Goal: Transaction & Acquisition: Purchase product/service

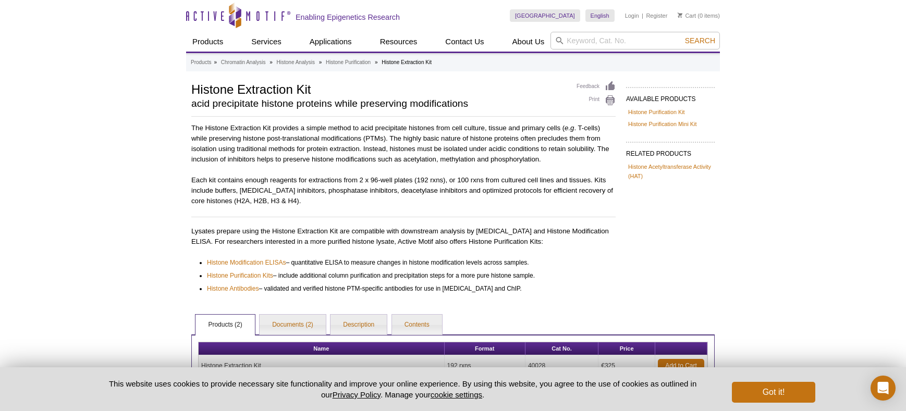
click at [515, 122] on div "AVAILABLE PRODUCTS Histone Purification Kit Histone Purification Mini Kit Avail…" at bounding box center [453, 258] width 534 height 355
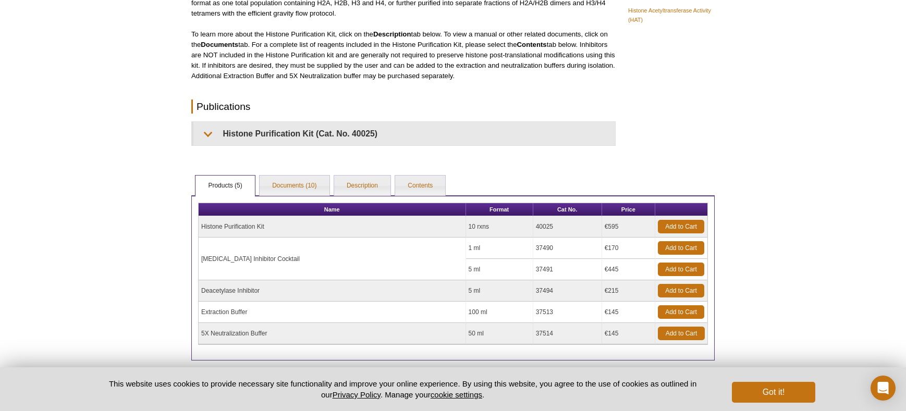
scroll to position [208, 0]
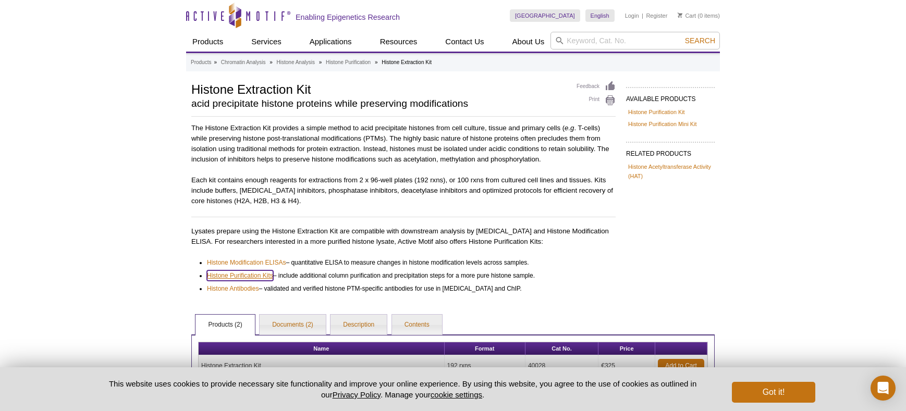
click at [256, 275] on link "Histone Purification Kits" at bounding box center [240, 275] width 66 height 10
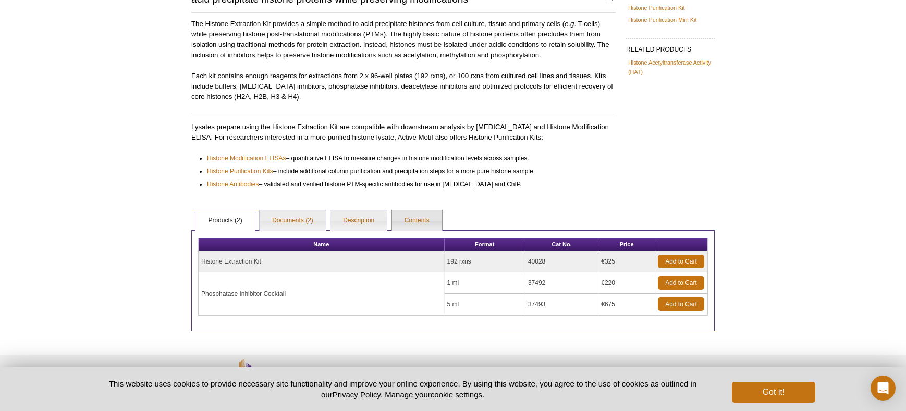
scroll to position [139, 0]
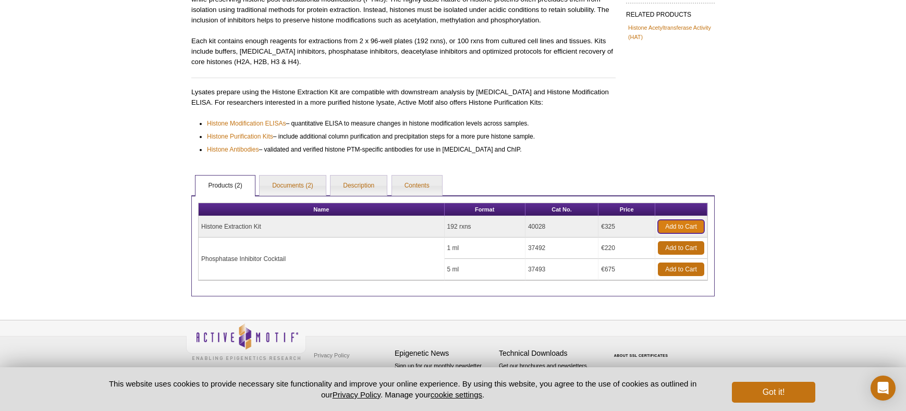
click at [680, 225] on link "Add to Cart" at bounding box center [681, 227] width 46 height 14
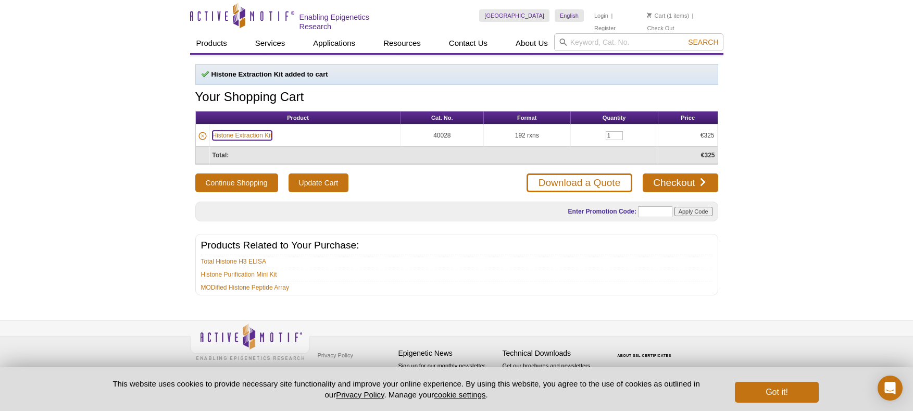
click at [246, 136] on link "Histone Extraction Kit" at bounding box center [243, 135] width 60 height 9
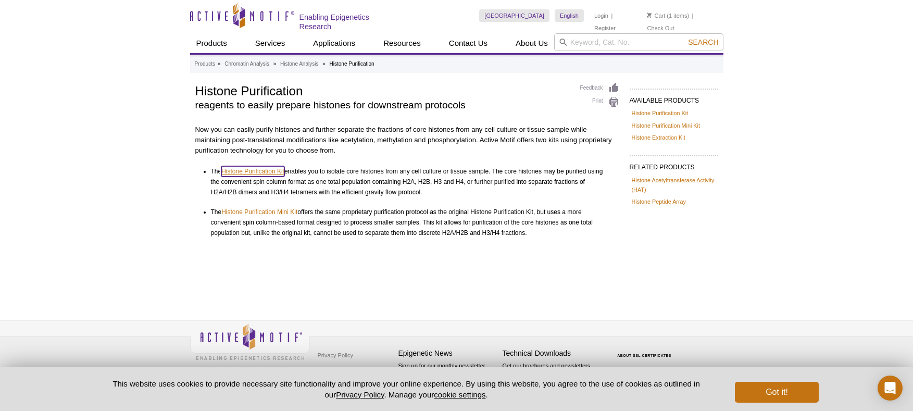
click at [244, 170] on link "Histone Purification Kit" at bounding box center [252, 171] width 63 height 10
click at [660, 137] on link "Histone Extraction Kit" at bounding box center [659, 137] width 54 height 9
click at [668, 139] on link "Histone Extraction Kit" at bounding box center [659, 137] width 54 height 9
click at [663, 136] on link "Histone Extraction Kit" at bounding box center [659, 137] width 54 height 9
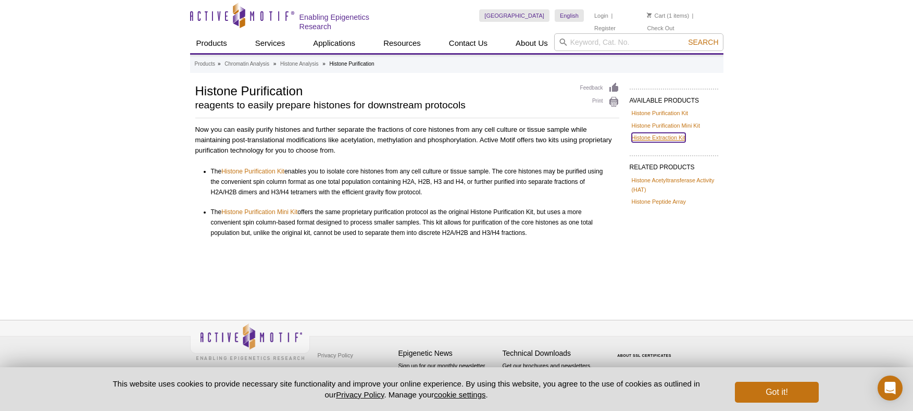
click at [662, 136] on link "Histone Extraction Kit" at bounding box center [659, 137] width 54 height 9
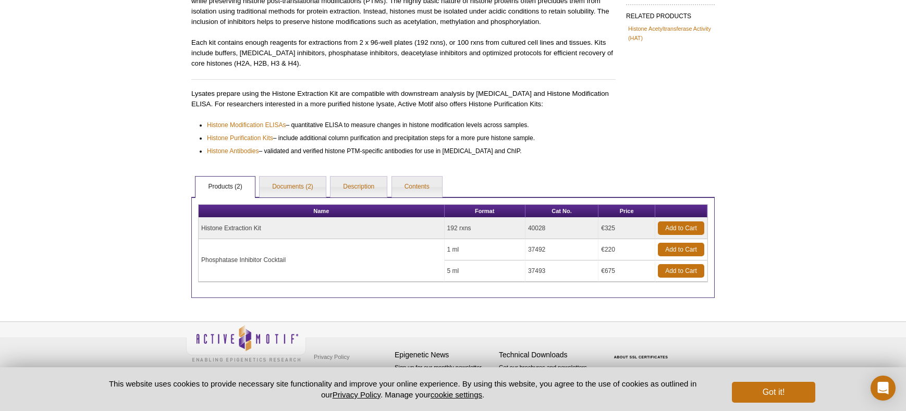
scroll to position [35, 0]
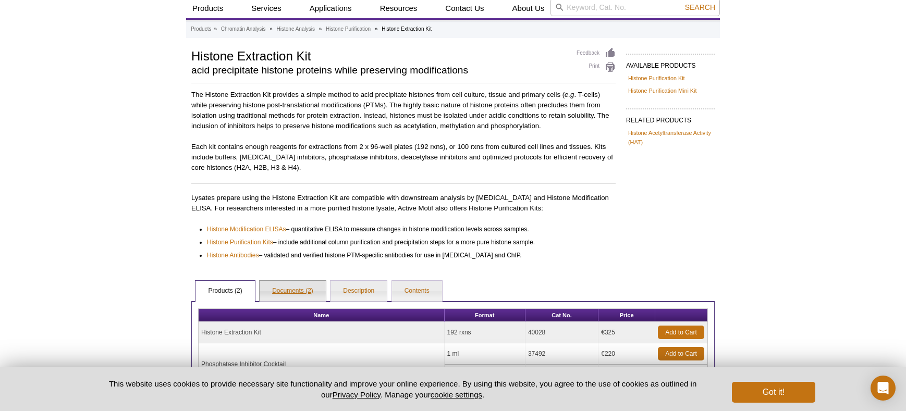
click at [309, 291] on link "Documents (2)" at bounding box center [292, 291] width 66 height 21
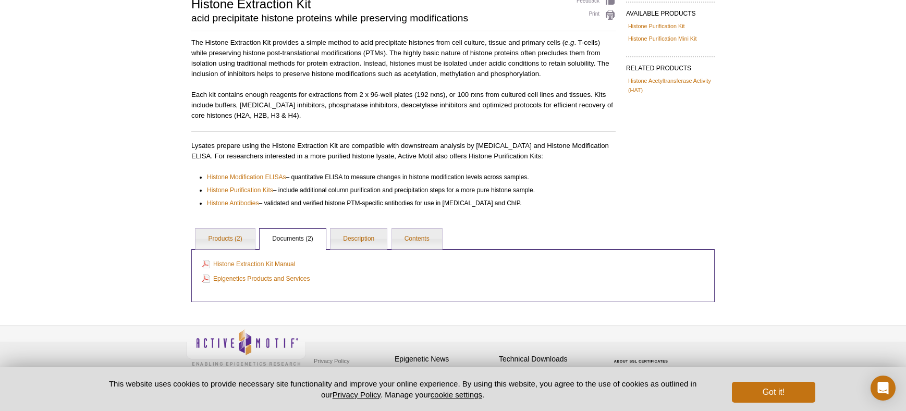
scroll to position [91, 0]
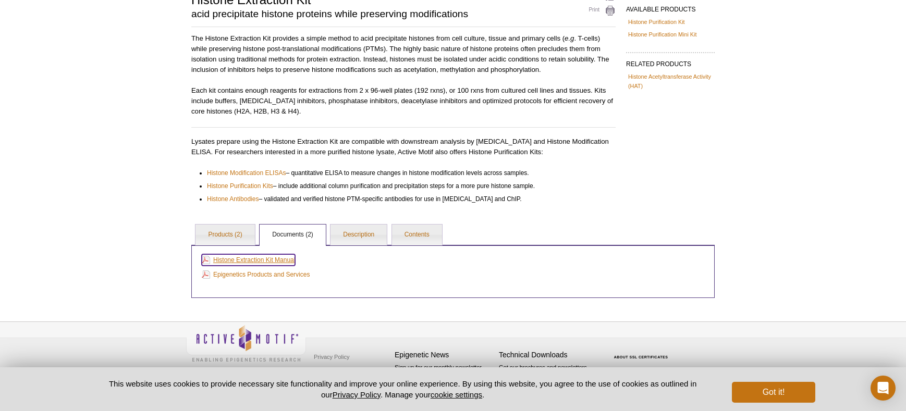
click at [271, 256] on link "Histone Extraction Kit Manual" at bounding box center [248, 259] width 93 height 11
